Goal: Task Accomplishment & Management: Manage account settings

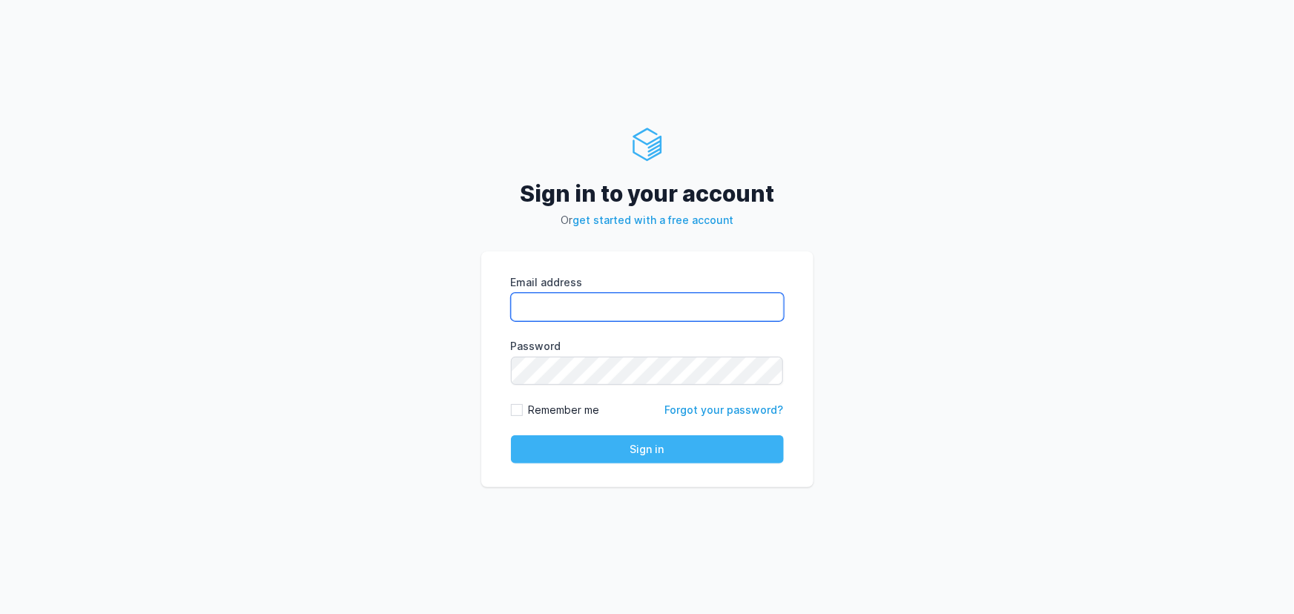
type input "rahul.raikar@cdmx.in"
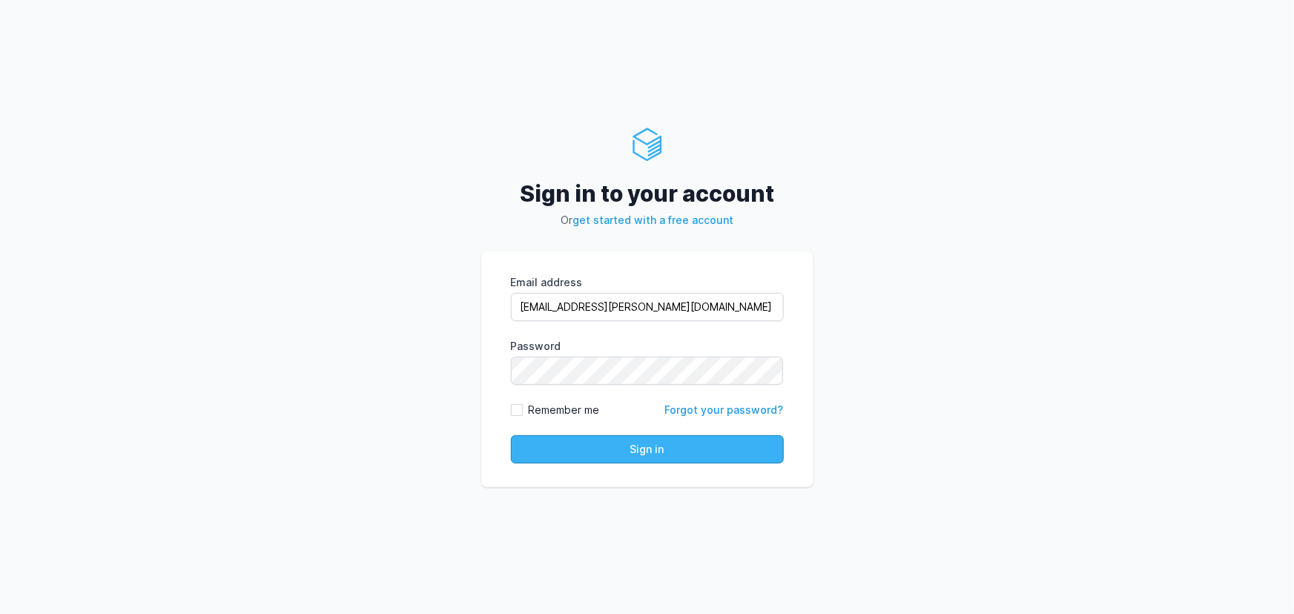
click at [583, 449] on button "Sign in" at bounding box center [647, 449] width 273 height 28
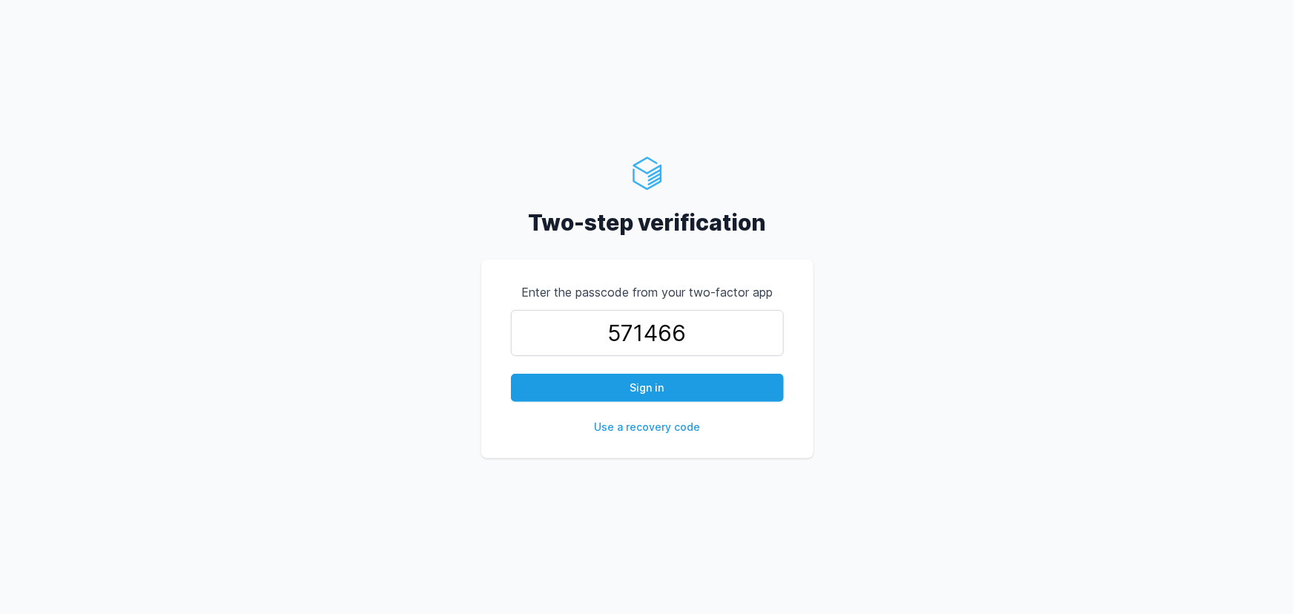
type input "571466"
click at [511, 374] on button "Sign in" at bounding box center [647, 388] width 273 height 28
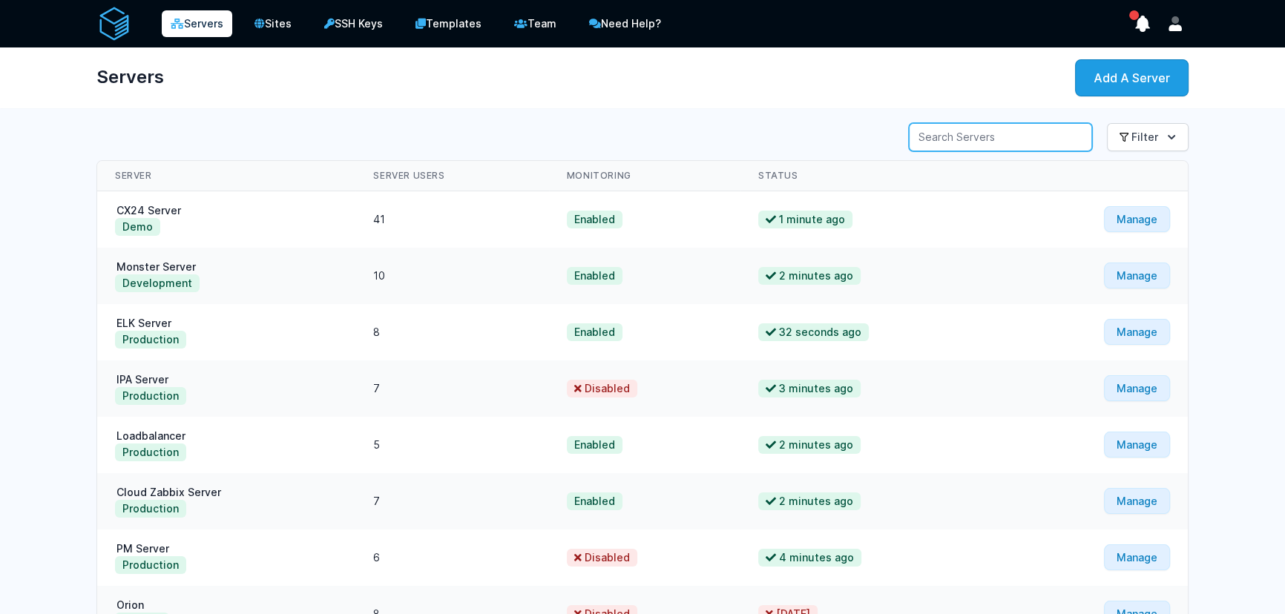
click at [938, 141] on input "Server Search" at bounding box center [1000, 137] width 183 height 28
type input "elk"
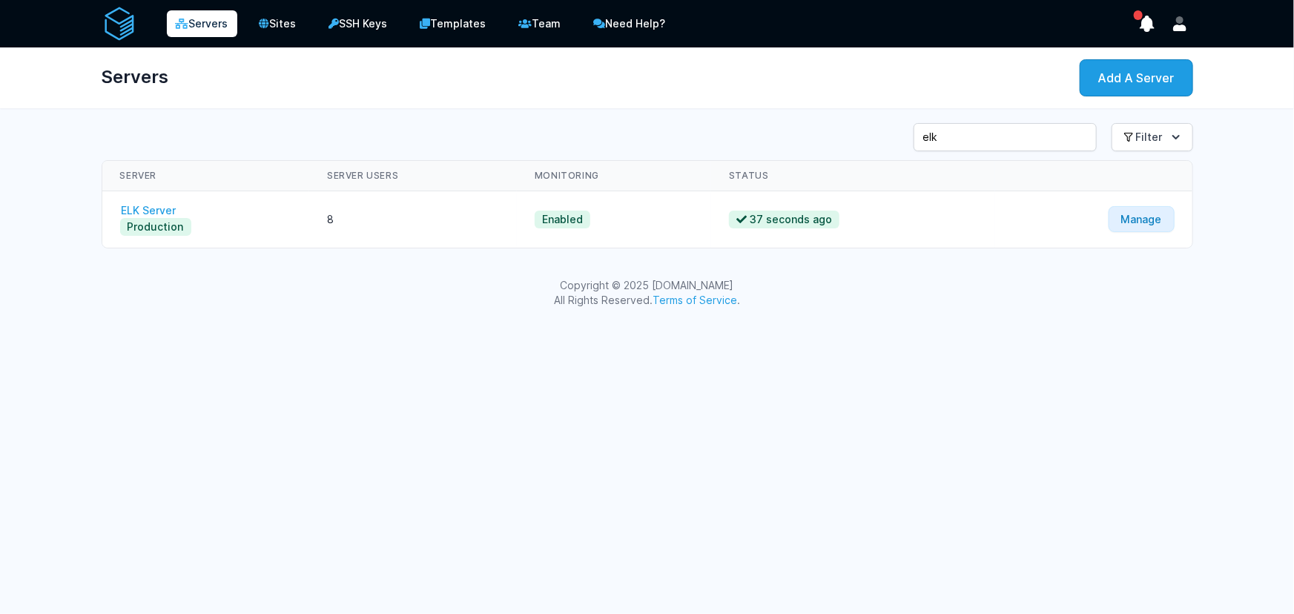
click at [157, 211] on link "ELK Server" at bounding box center [149, 210] width 58 height 13
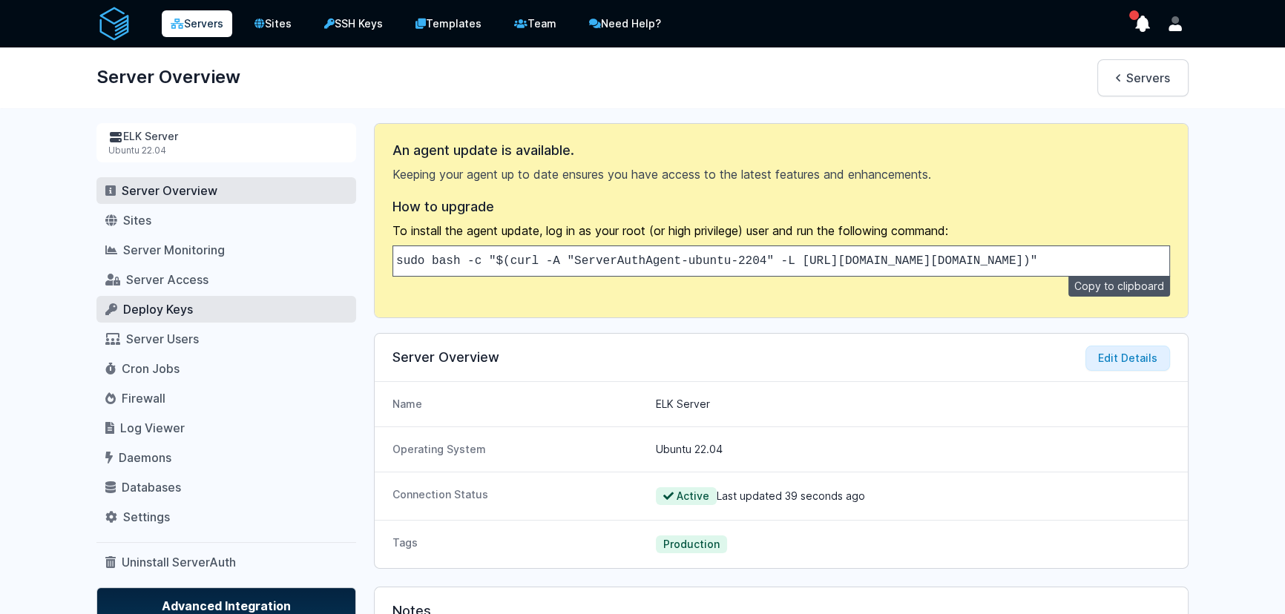
click at [156, 311] on span "Deploy Keys" at bounding box center [158, 309] width 70 height 15
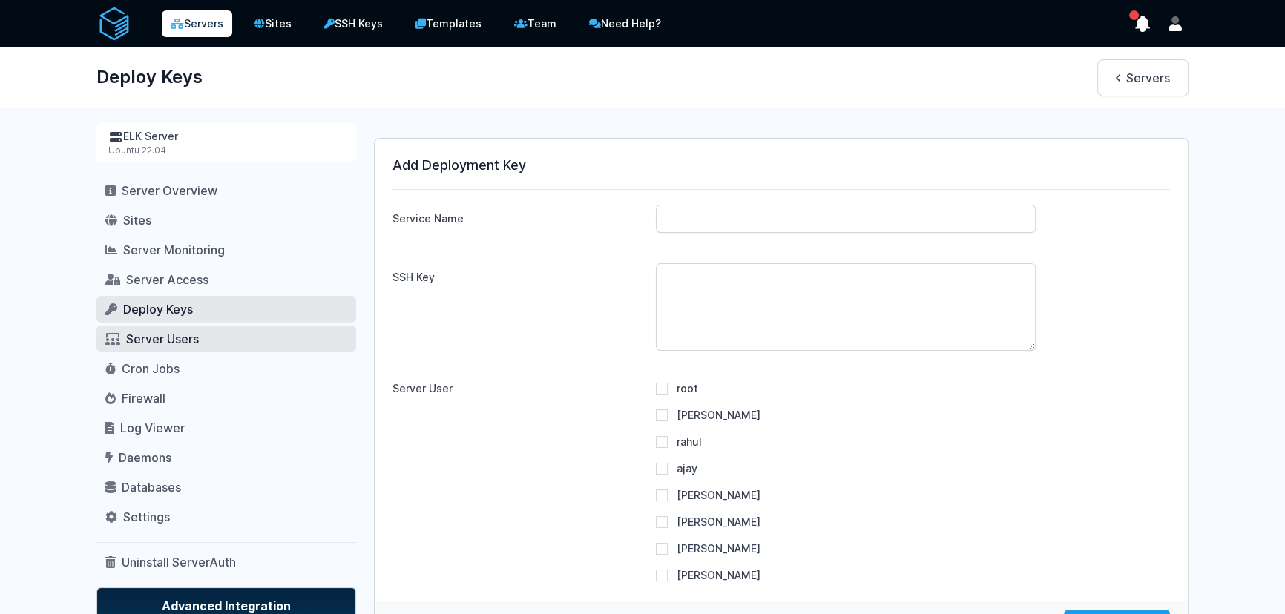
click at [149, 338] on span "Server Users" at bounding box center [162, 339] width 73 height 15
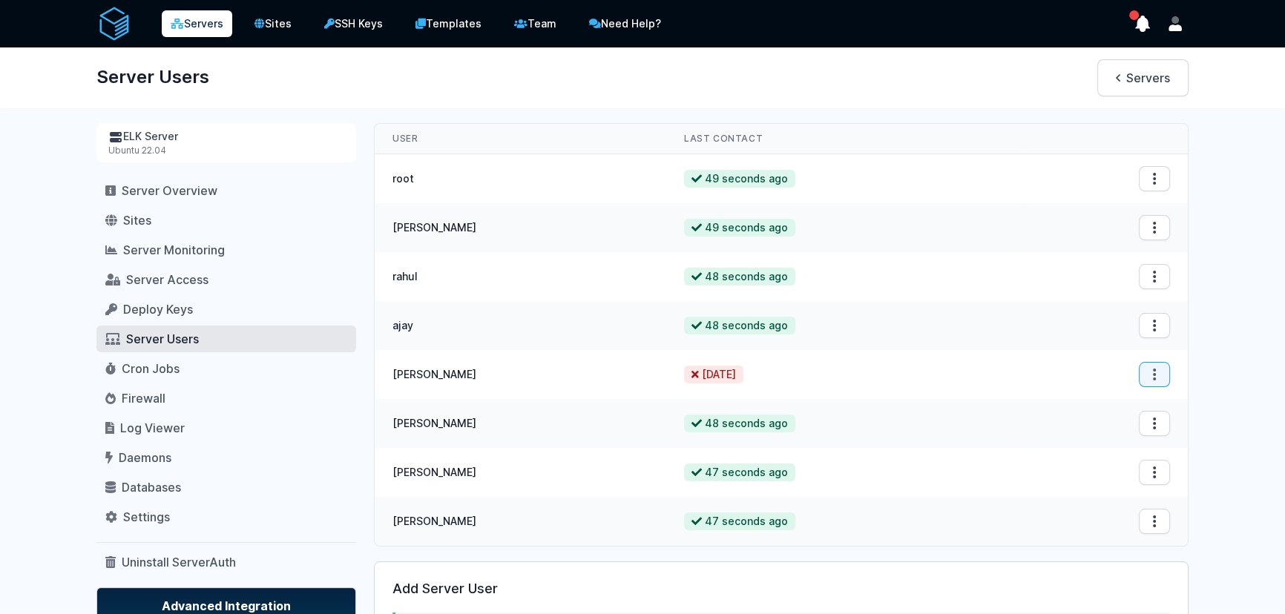
click at [1149, 369] on icon "button" at bounding box center [1154, 374] width 15 height 15
click at [1144, 398] on button "Remove User" at bounding box center [1140, 409] width 95 height 27
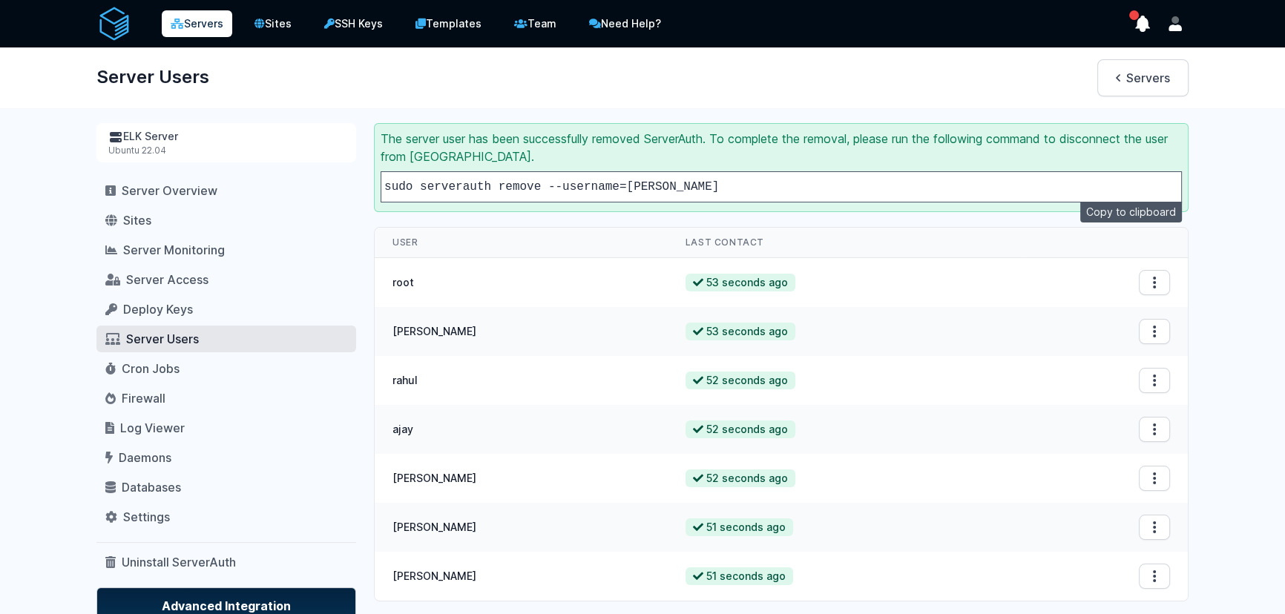
click at [656, 180] on code "sudo serverauth remove --username=clint" at bounding box center [551, 186] width 334 height 13
click at [655, 180] on code "sudo serverauth remove --username=clint" at bounding box center [551, 186] width 334 height 13
copy div "sudo serverauth remove --username=clint"
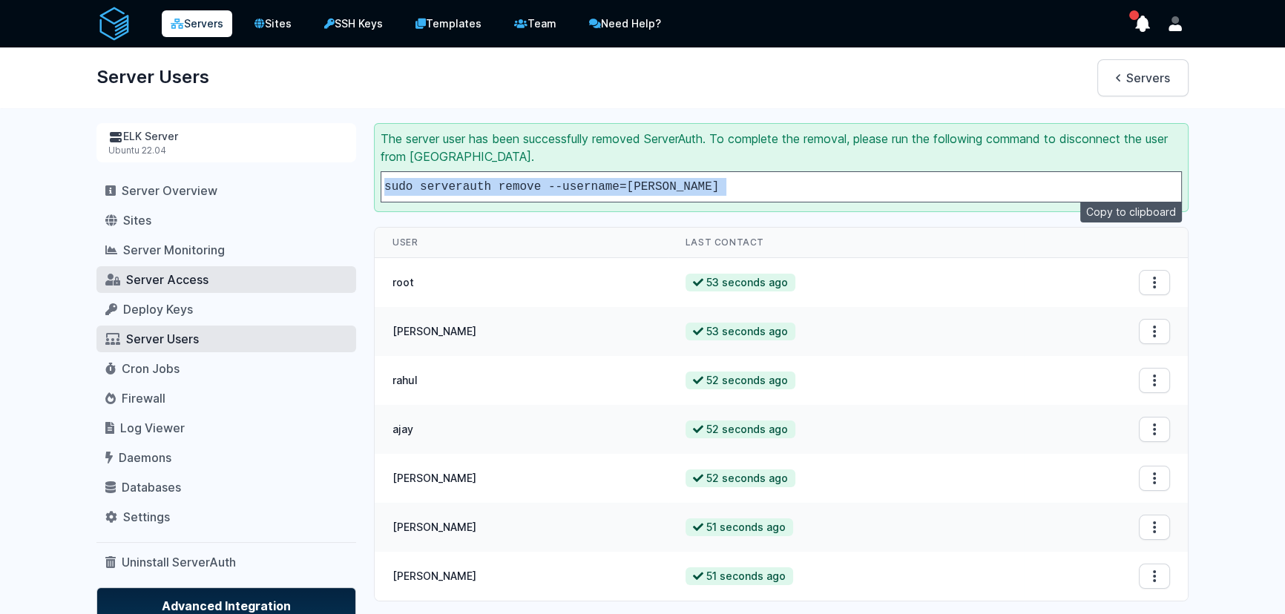
click at [159, 284] on span "Server Access" at bounding box center [167, 279] width 82 height 15
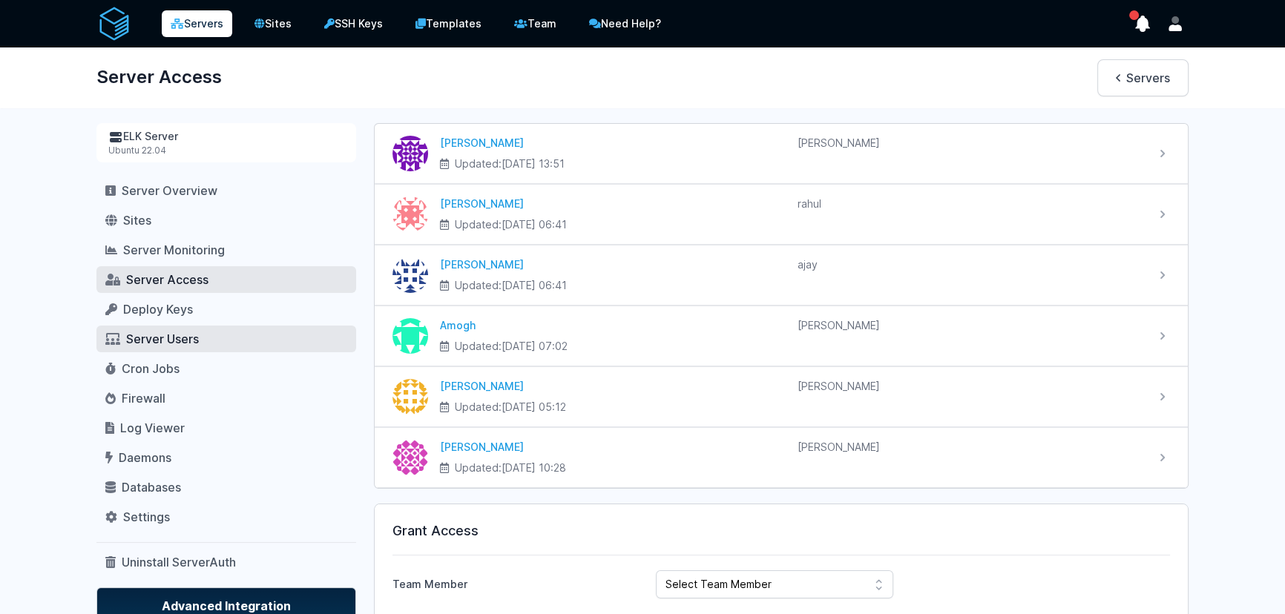
click at [170, 348] on link "Server Users" at bounding box center [226, 339] width 260 height 27
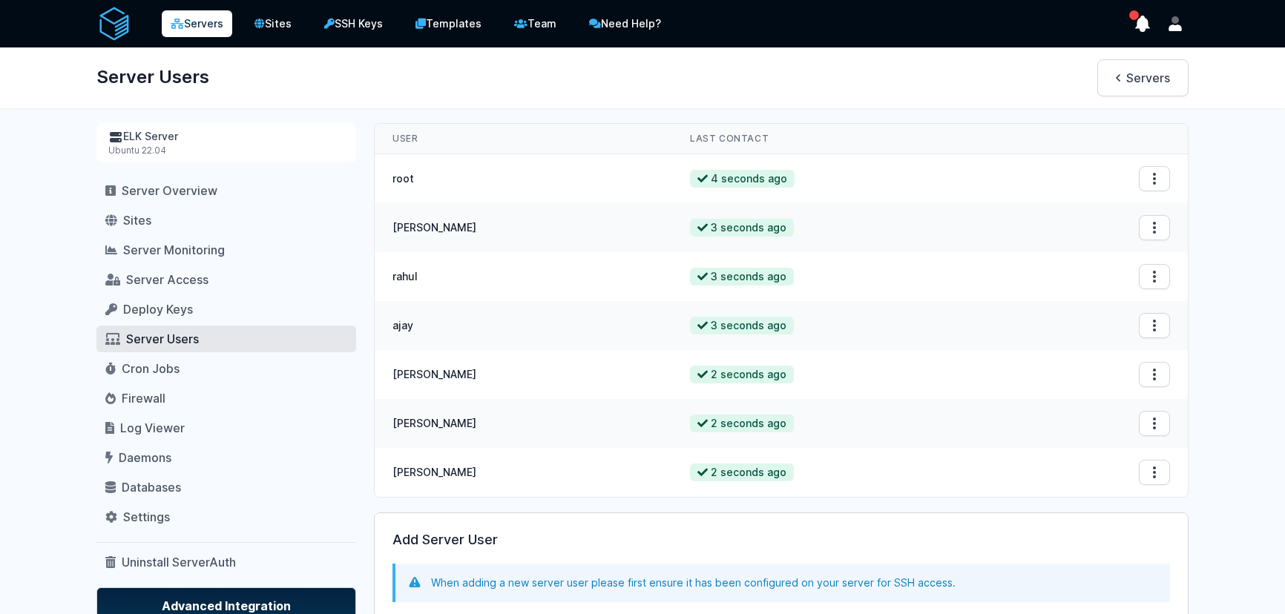
scroll to position [162, 0]
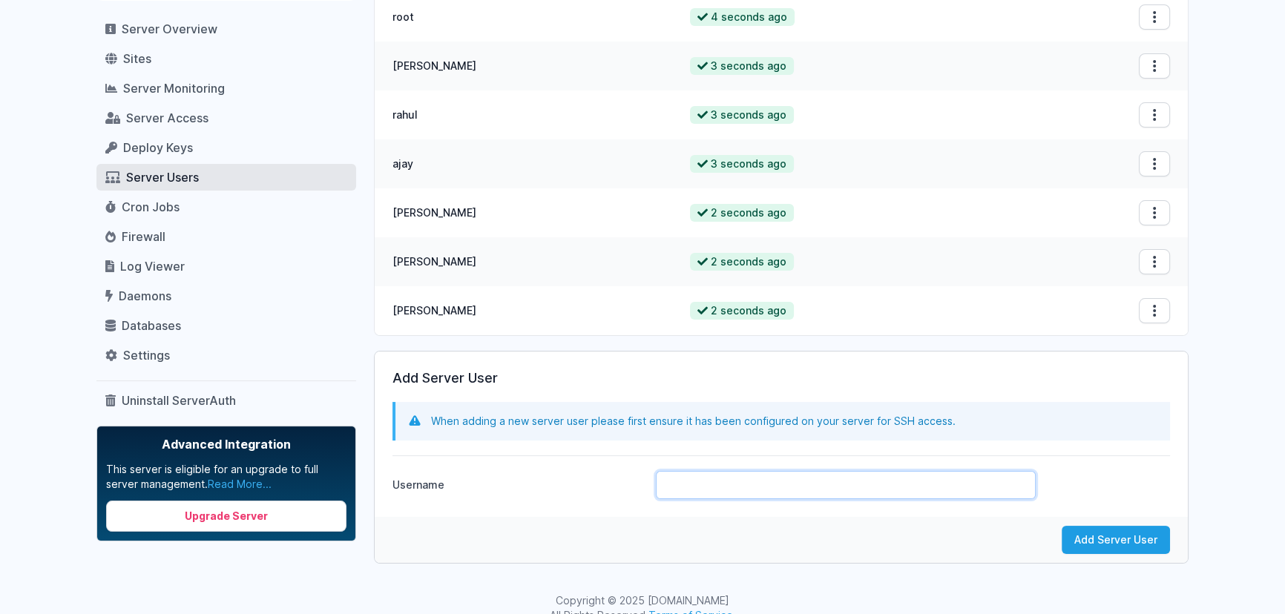
click at [736, 497] on input "Username" at bounding box center [846, 485] width 380 height 28
paste input "jothi_prasath"
type input "jothi_prasath"
click at [1110, 540] on button "Add Server User" at bounding box center [1115, 540] width 108 height 28
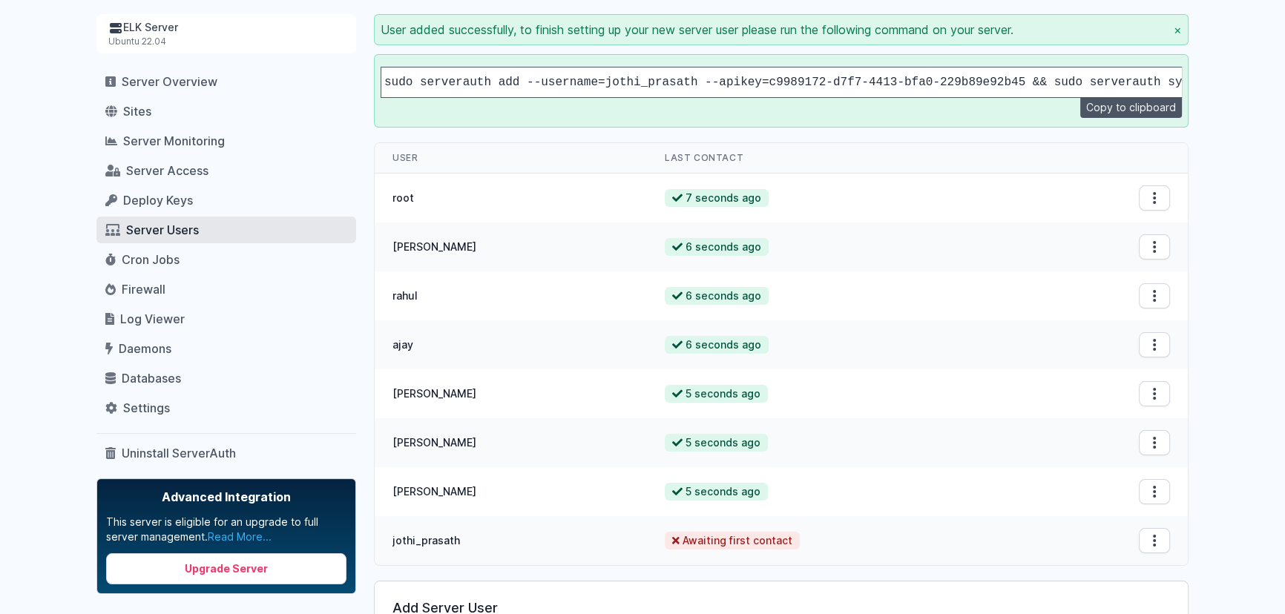
scroll to position [81, 0]
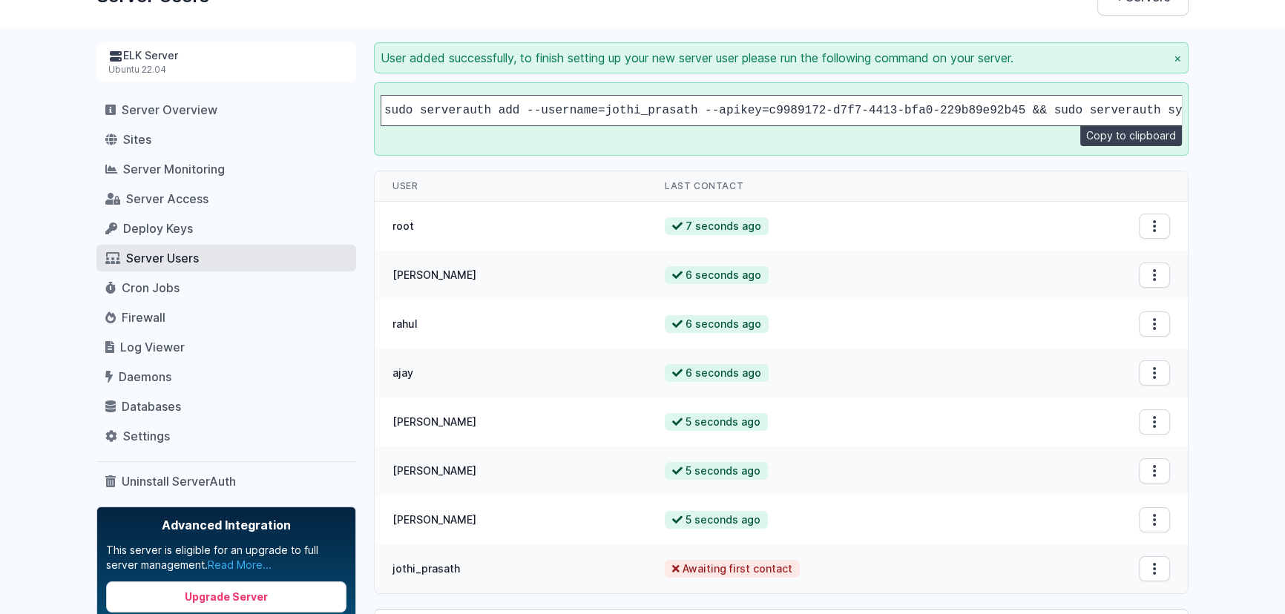
click at [1131, 146] on button "Copy to clipboard" at bounding box center [1131, 135] width 102 height 21
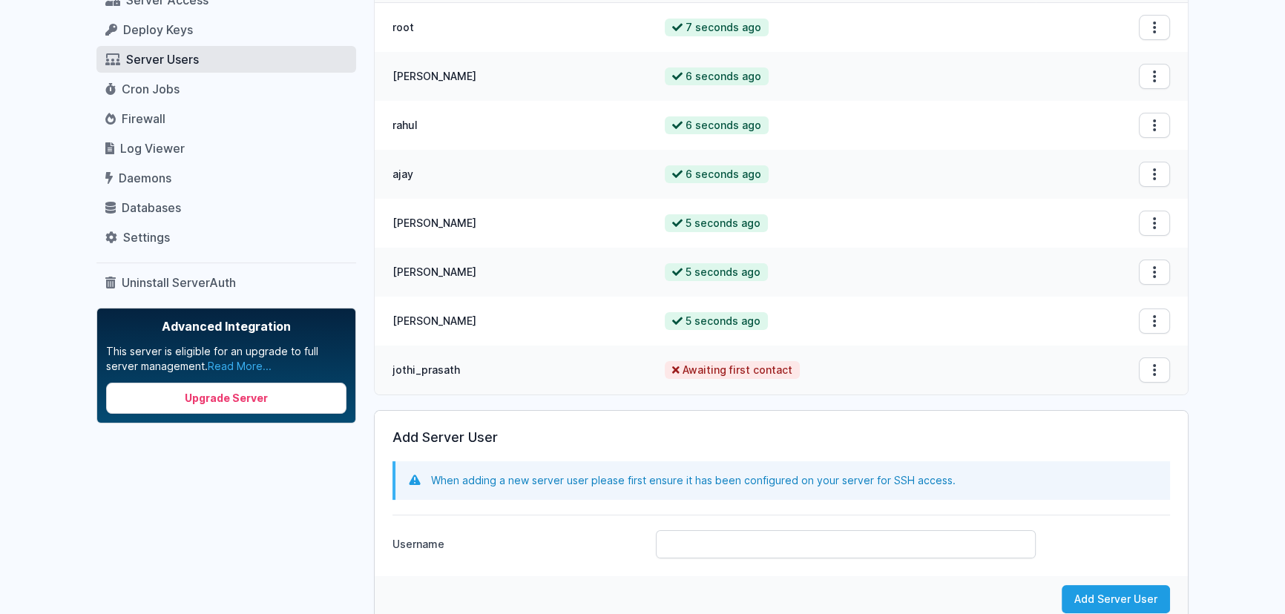
scroll to position [323, 0]
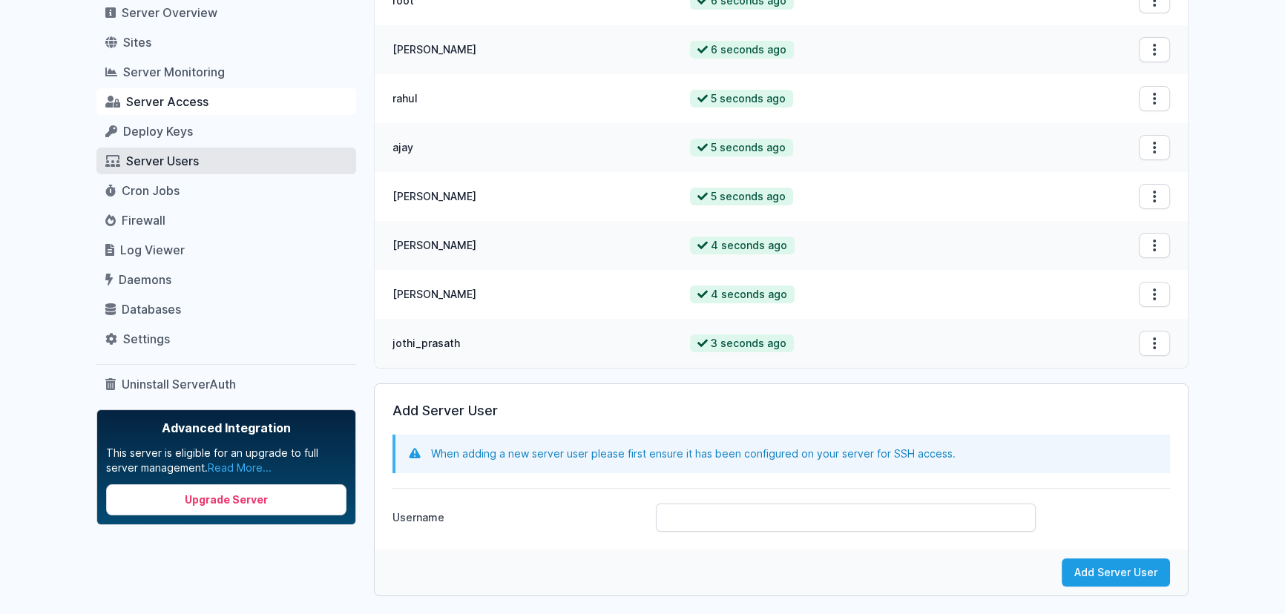
scroll to position [151, 0]
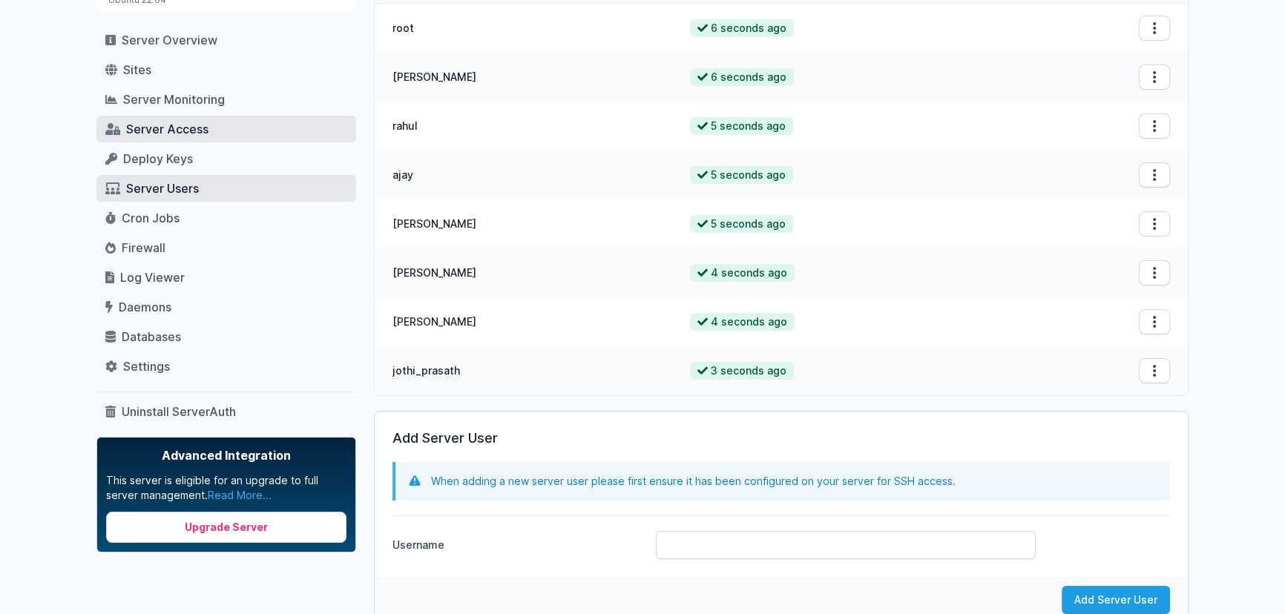
click at [167, 122] on span "Server Access" at bounding box center [167, 129] width 82 height 15
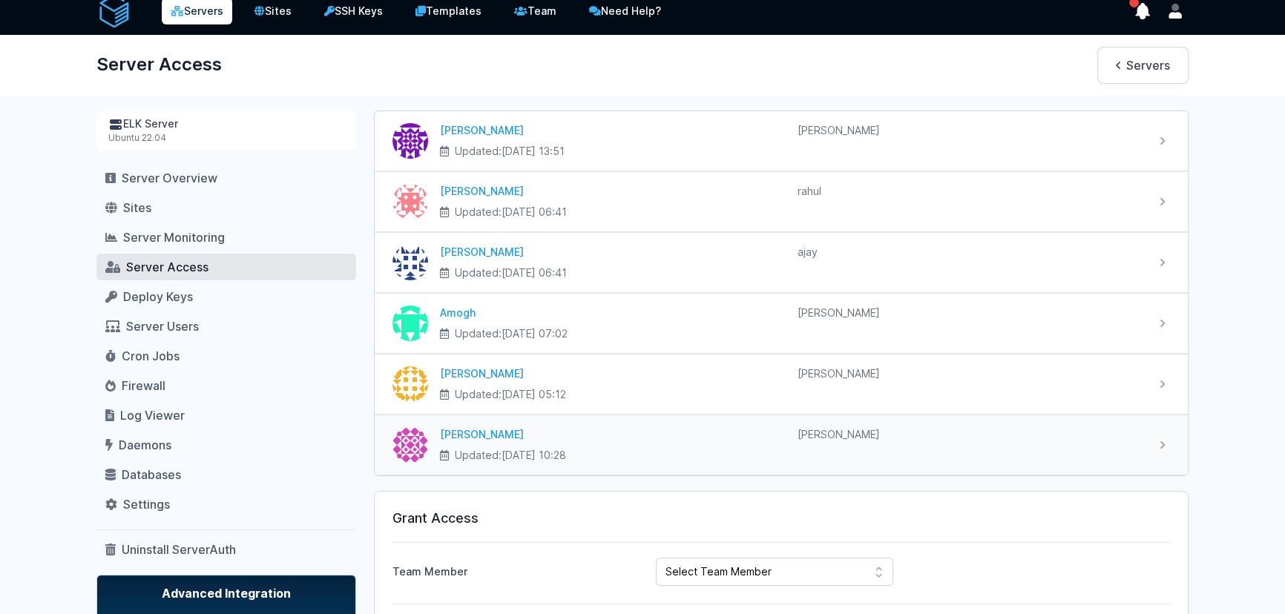
scroll to position [243, 0]
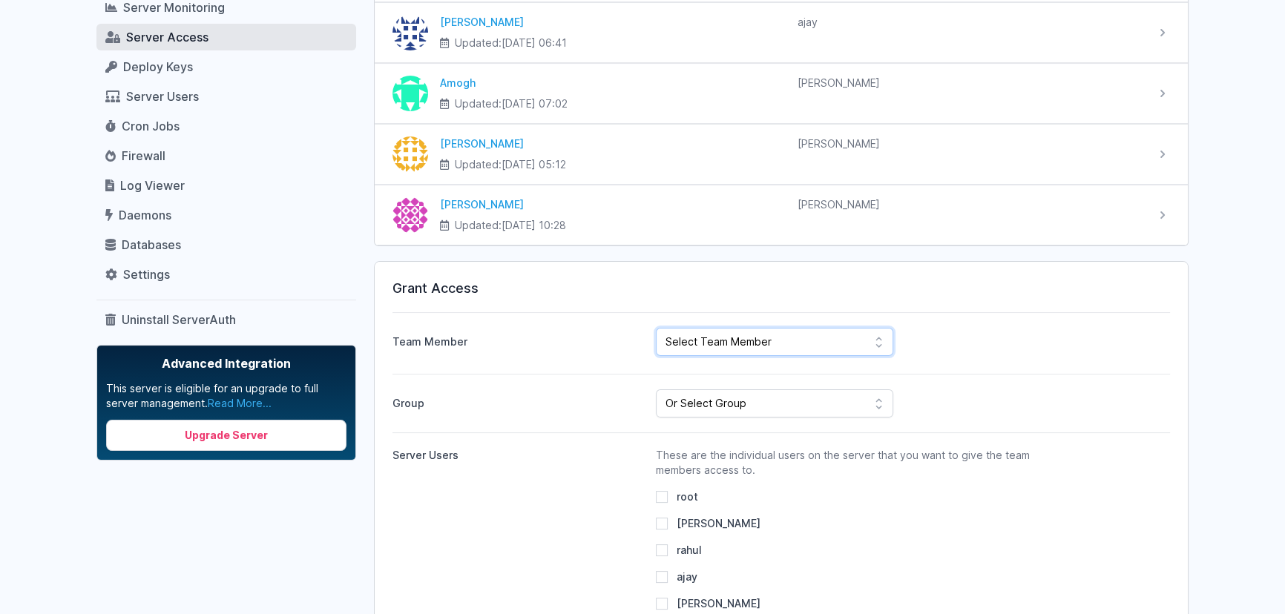
select select "1238"
click at [656, 328] on select "Select Team Member CodeMax IT Solutions Pvt Ltd Roney Dsilva Rahul Raikar Ajay …" at bounding box center [774, 342] width 237 height 28
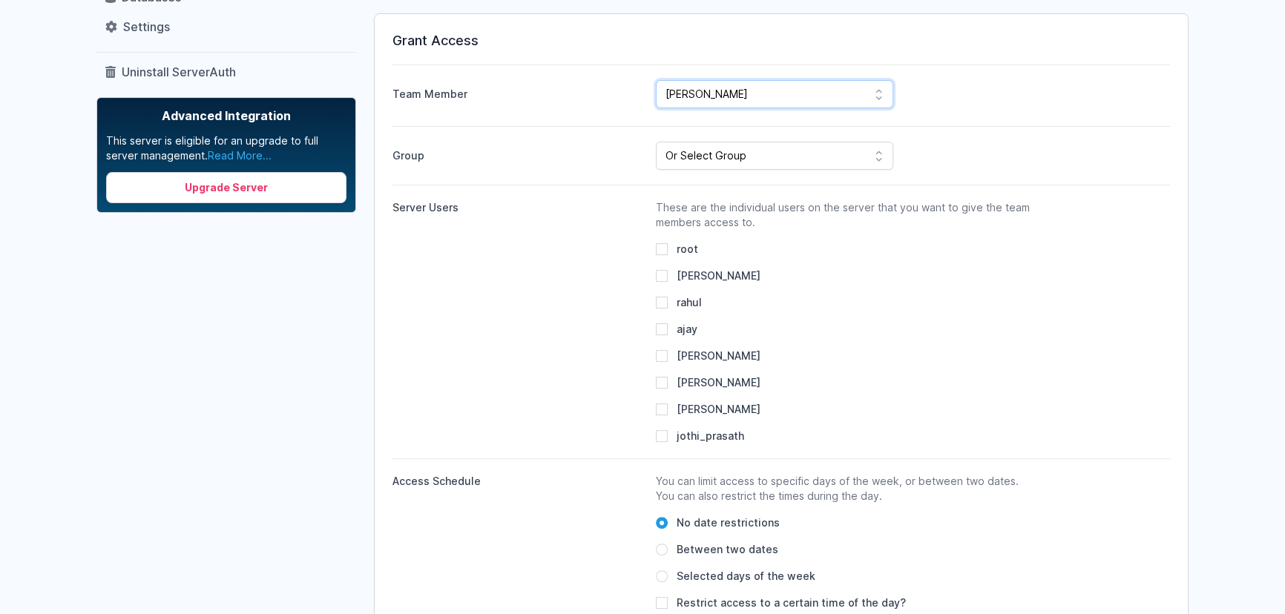
scroll to position [647, 0]
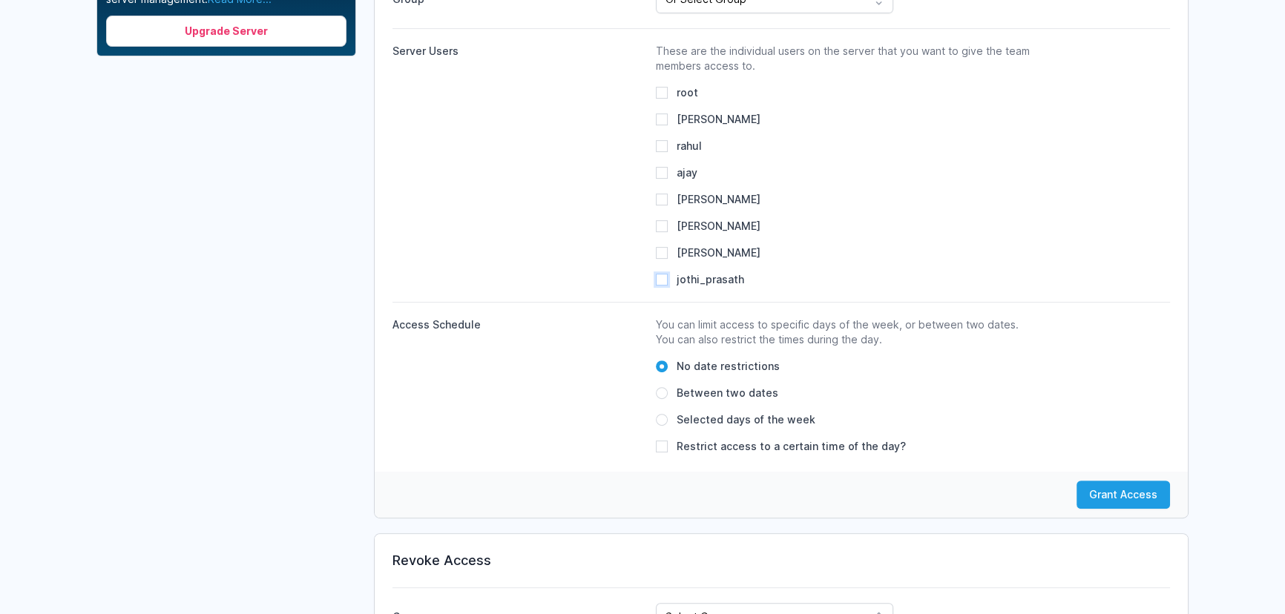
click at [665, 281] on input "jothi_prasath" at bounding box center [662, 280] width 12 height 12
checkbox input "true"
click at [1140, 492] on button "Grant Access" at bounding box center [1122, 495] width 93 height 28
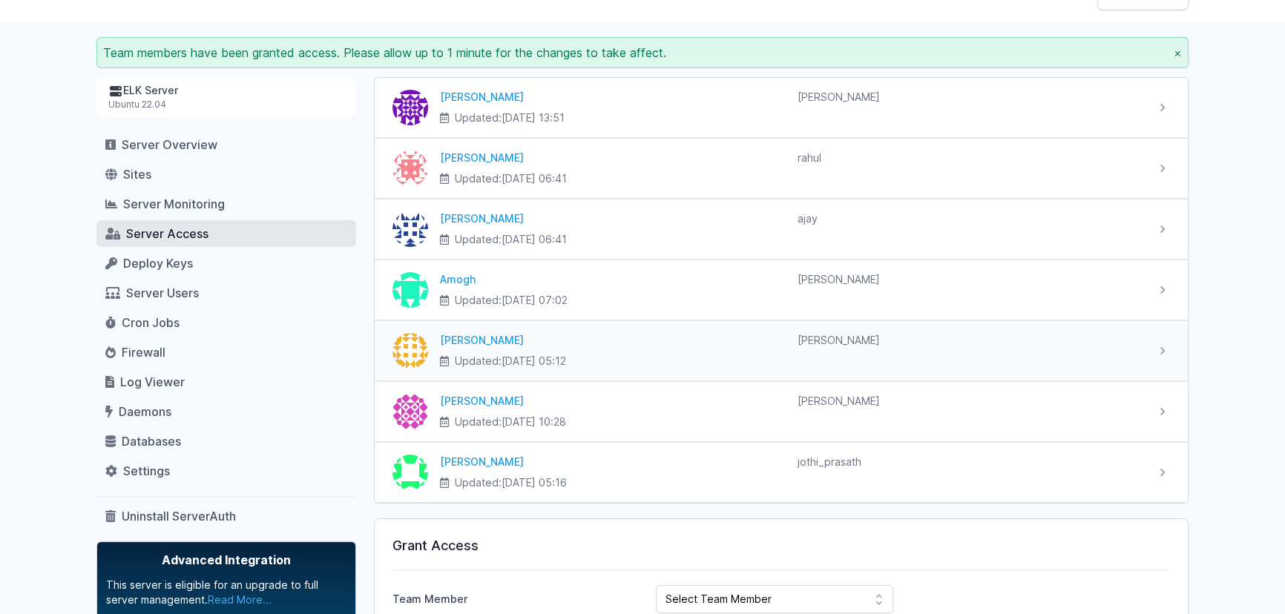
scroll to position [485, 0]
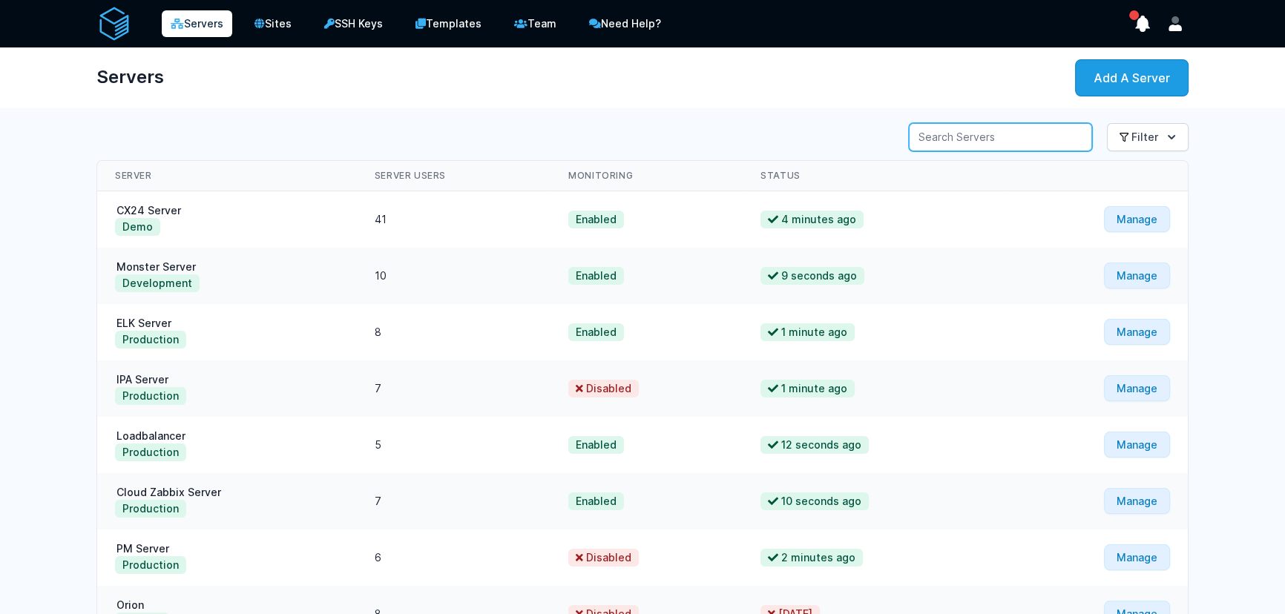
click at [964, 130] on input "Server Search" at bounding box center [1000, 137] width 183 height 28
type input "pm"
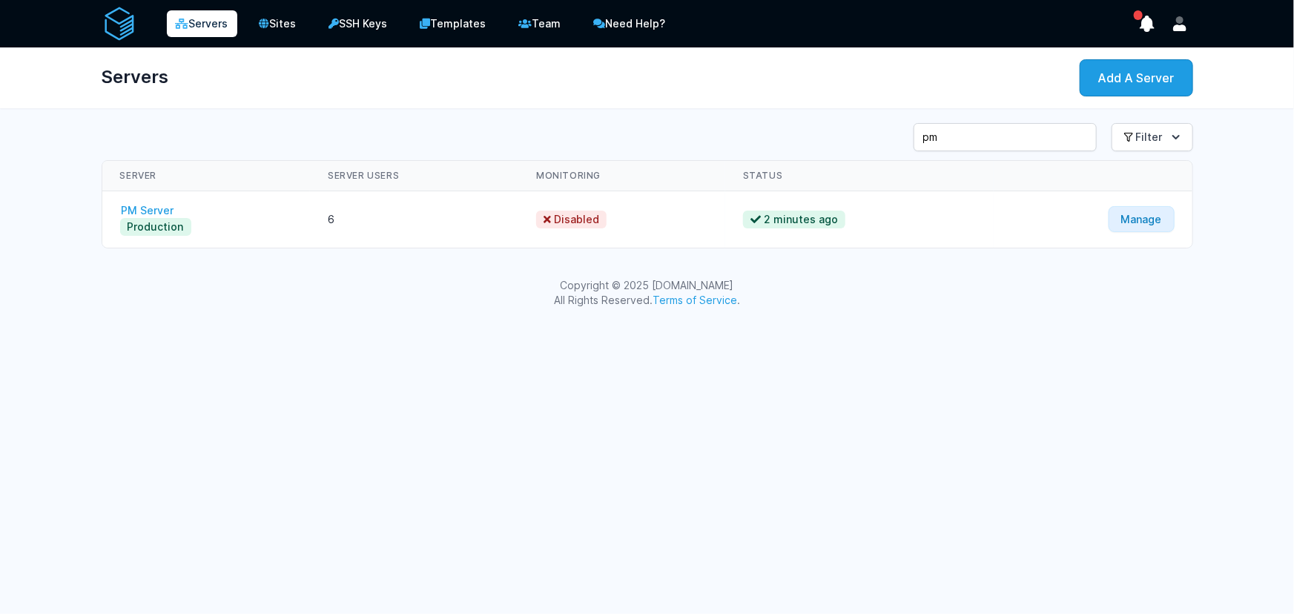
click at [157, 213] on link "PM Server" at bounding box center [148, 210] width 56 height 13
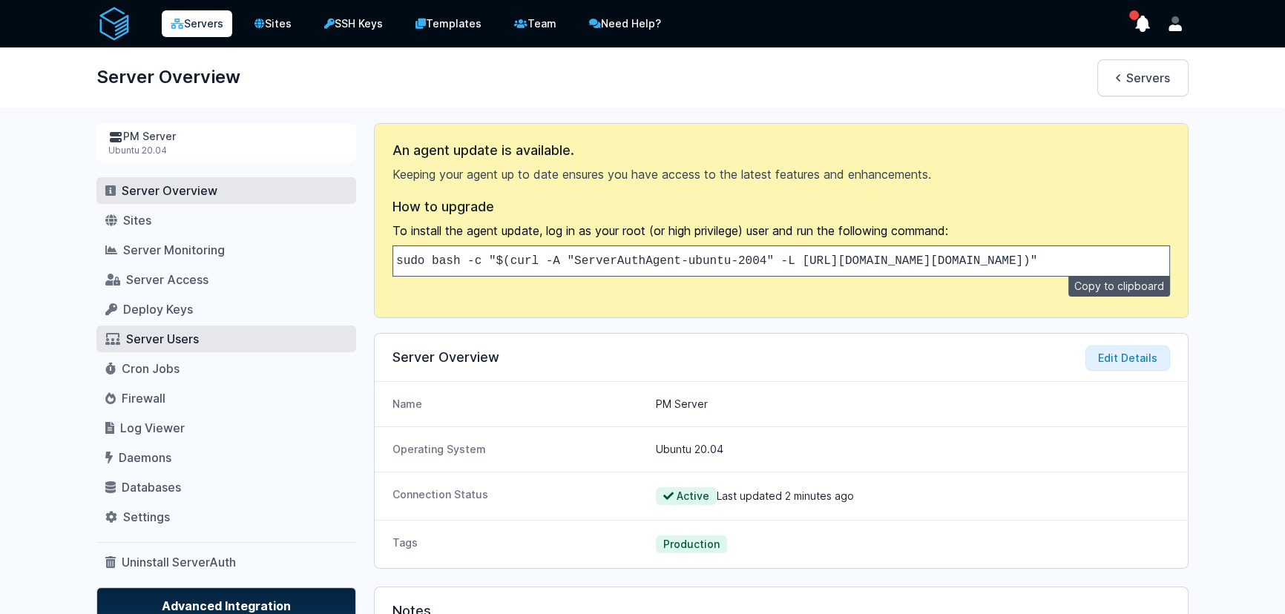
click at [165, 338] on span "Server Users" at bounding box center [162, 339] width 73 height 15
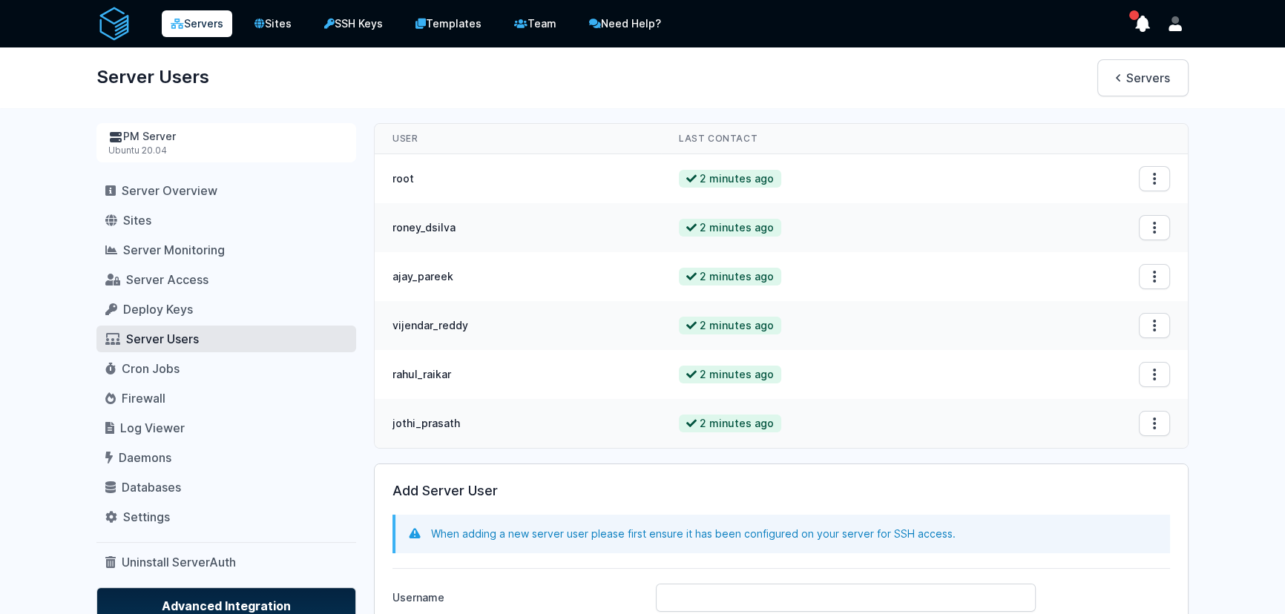
drag, startPoint x: 471, startPoint y: 225, endPoint x: 393, endPoint y: 228, distance: 78.0
click at [393, 228] on td "roney_dsilva" at bounding box center [518, 227] width 286 height 49
click at [1152, 332] on button "Open options" at bounding box center [1153, 325] width 31 height 25
click at [1135, 362] on button "Remove User" at bounding box center [1140, 360] width 95 height 27
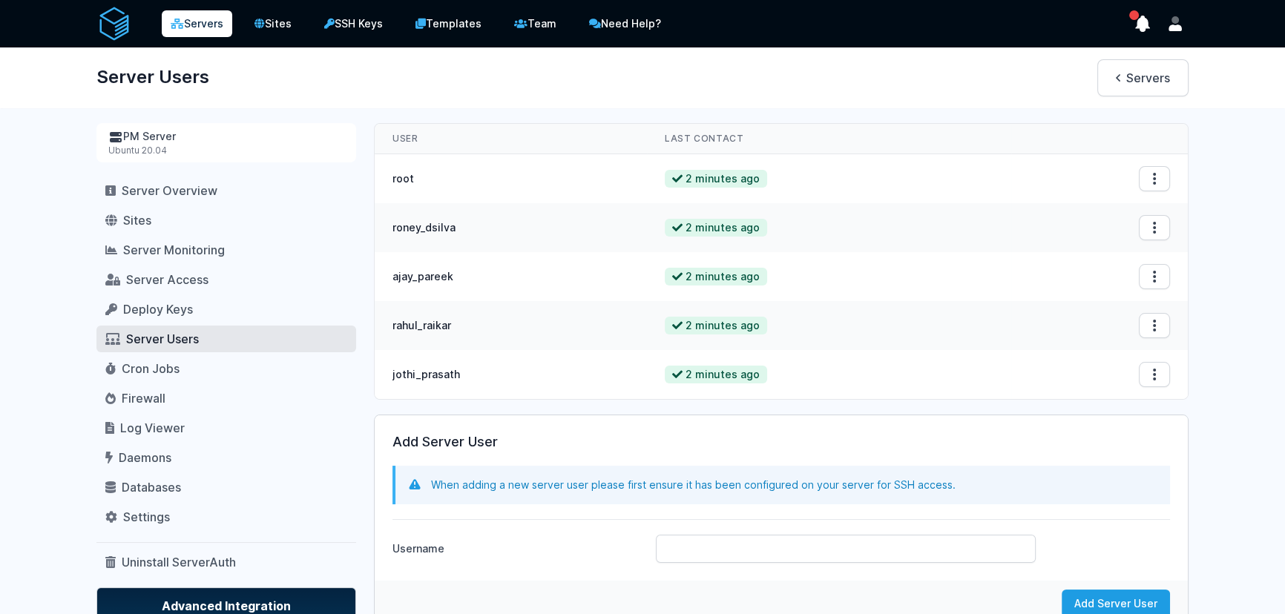
drag, startPoint x: 459, startPoint y: 233, endPoint x: 370, endPoint y: 231, distance: 89.0
click at [370, 231] on div "User Last Contact root 2 minutes ago Open options" at bounding box center [781, 261] width 862 height 289
click at [513, 224] on td "roney_dsilva" at bounding box center [511, 227] width 272 height 49
drag, startPoint x: 505, startPoint y: 225, endPoint x: 386, endPoint y: 226, distance: 119.4
click at [386, 226] on td "roney_dsilva" at bounding box center [511, 227] width 272 height 49
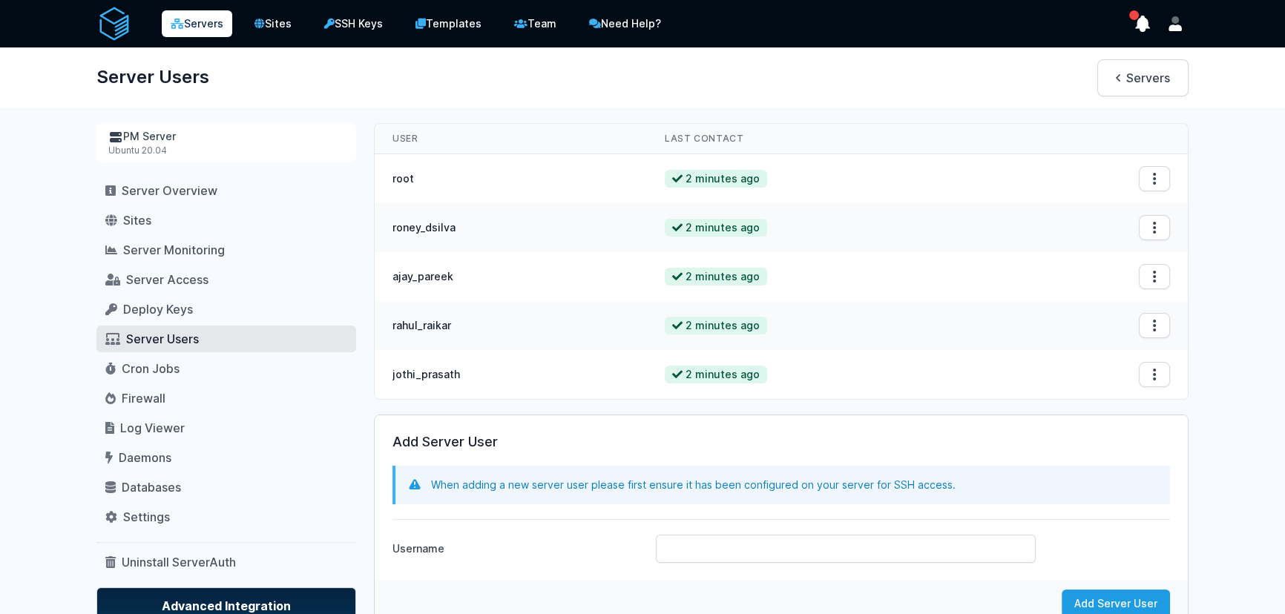
copy td "roney_dsilva"
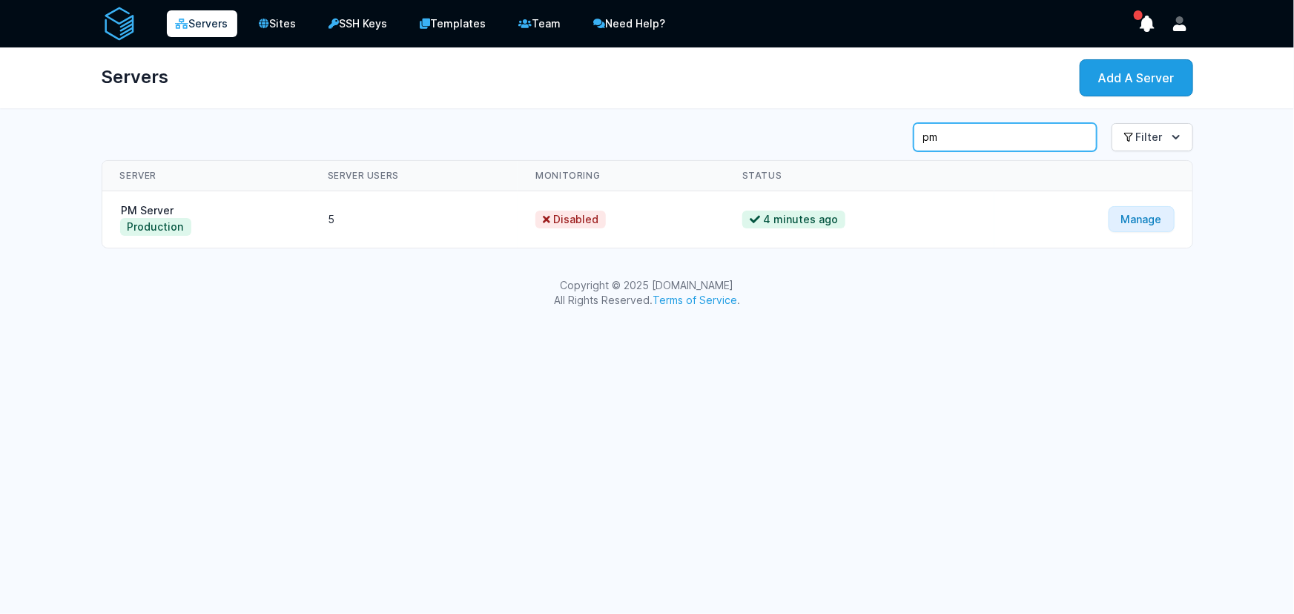
click at [963, 135] on input "pm" at bounding box center [1005, 137] width 183 height 28
type input "p"
type input "elk"
click at [143, 208] on link "ELK Server" at bounding box center [149, 210] width 58 height 13
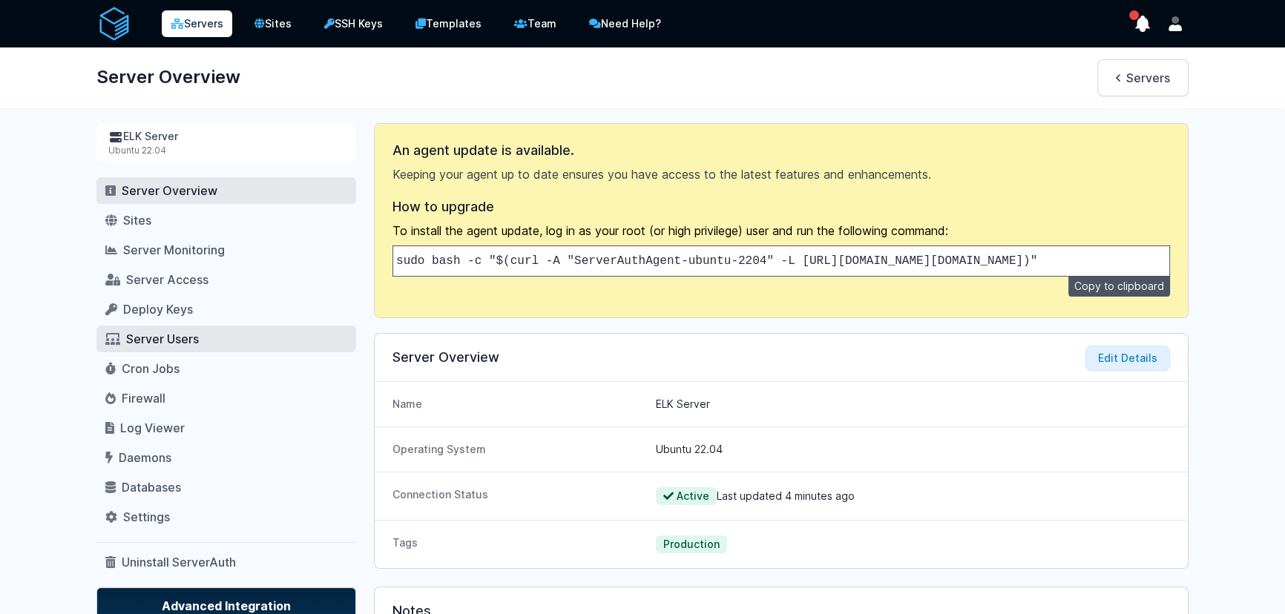
click at [154, 344] on span "Server Users" at bounding box center [162, 339] width 73 height 15
